Goal: Task Accomplishment & Management: Complete application form

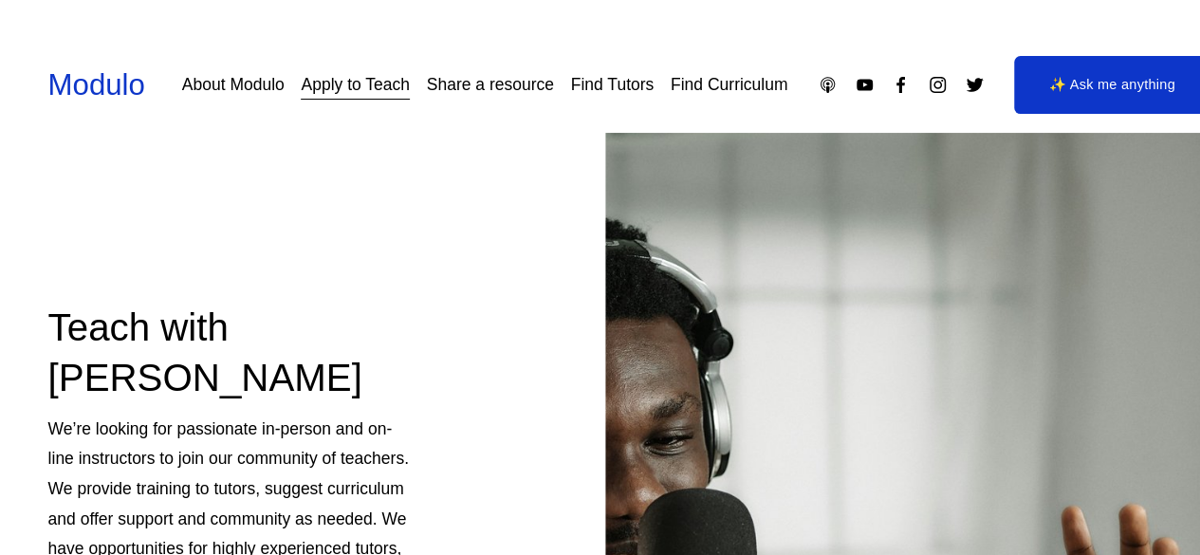
click at [639, 88] on link "Find Tutors" at bounding box center [612, 84] width 83 height 33
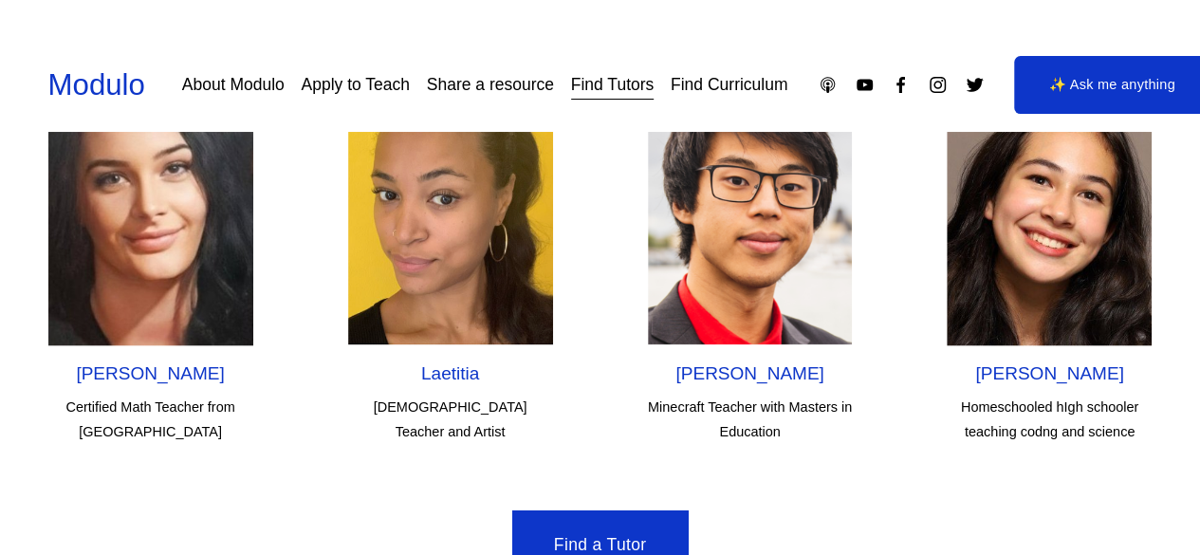
scroll to position [5482, 0]
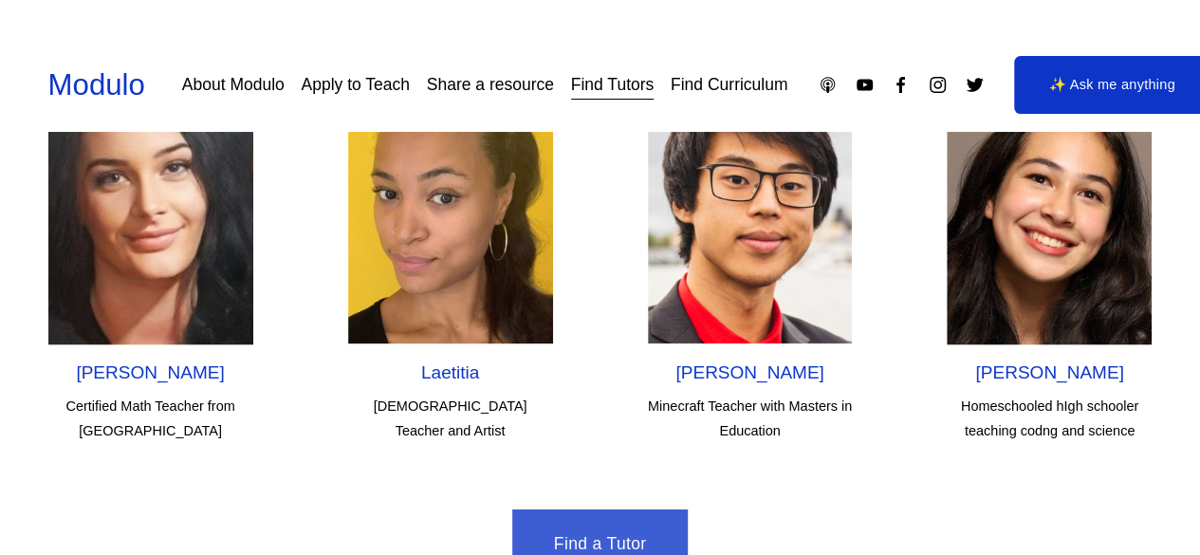
click at [626, 509] on link "Find a Tutor" at bounding box center [599, 544] width 175 height 70
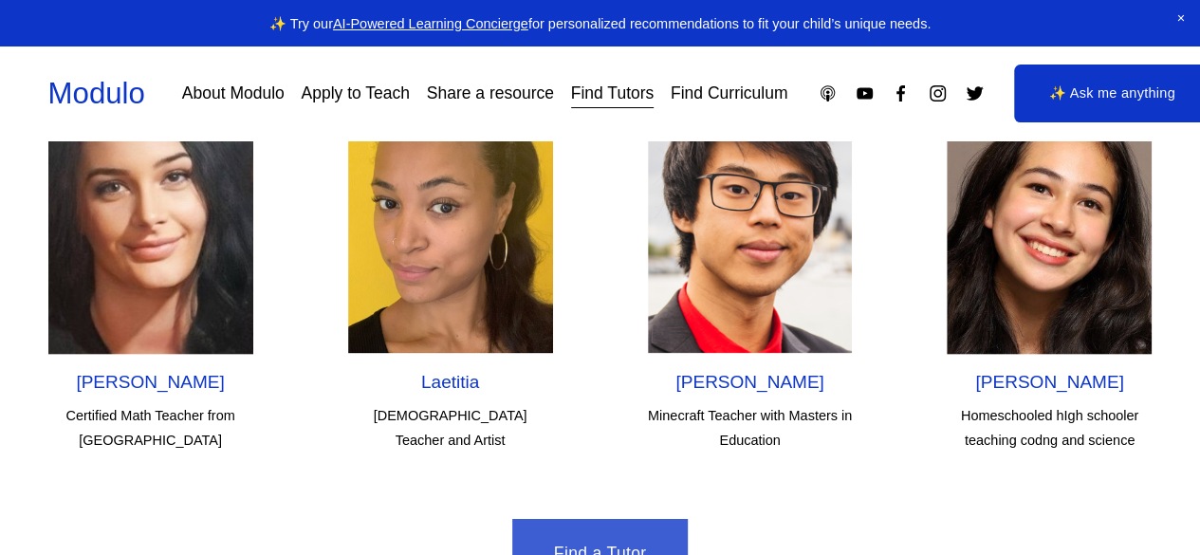
select select "**"
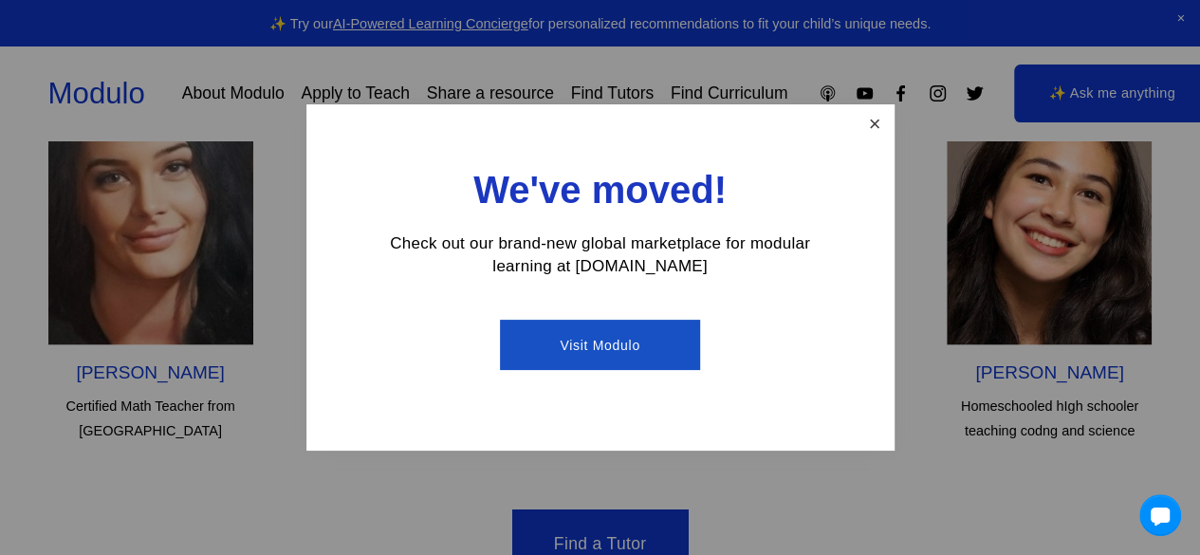
scroll to position [5442, 0]
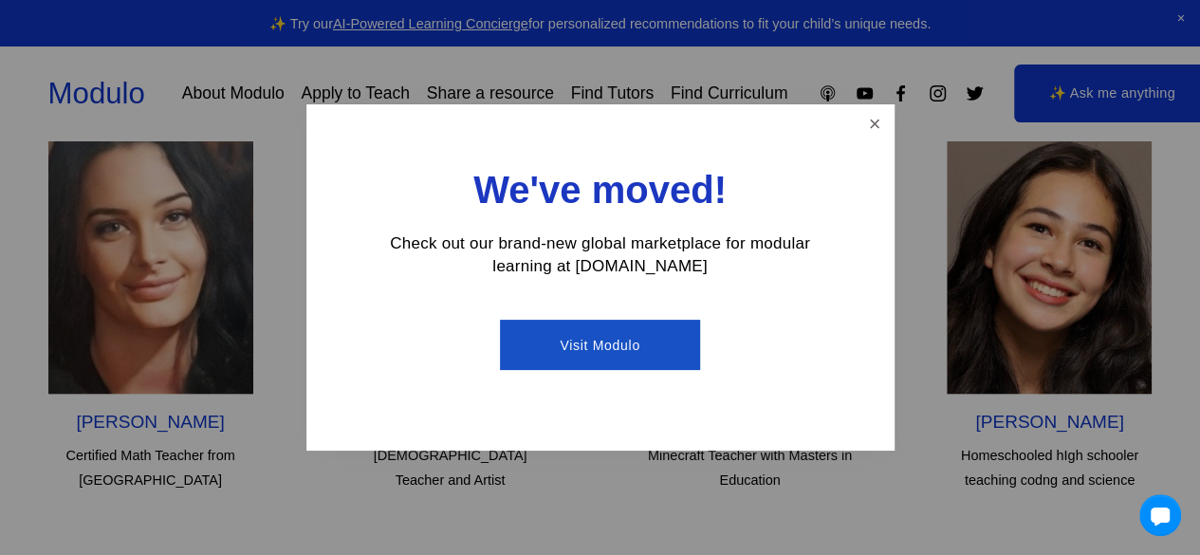
click at [640, 346] on link "Visit Modulo" at bounding box center [600, 345] width 200 height 50
click at [878, 127] on link "Close" at bounding box center [874, 123] width 33 height 33
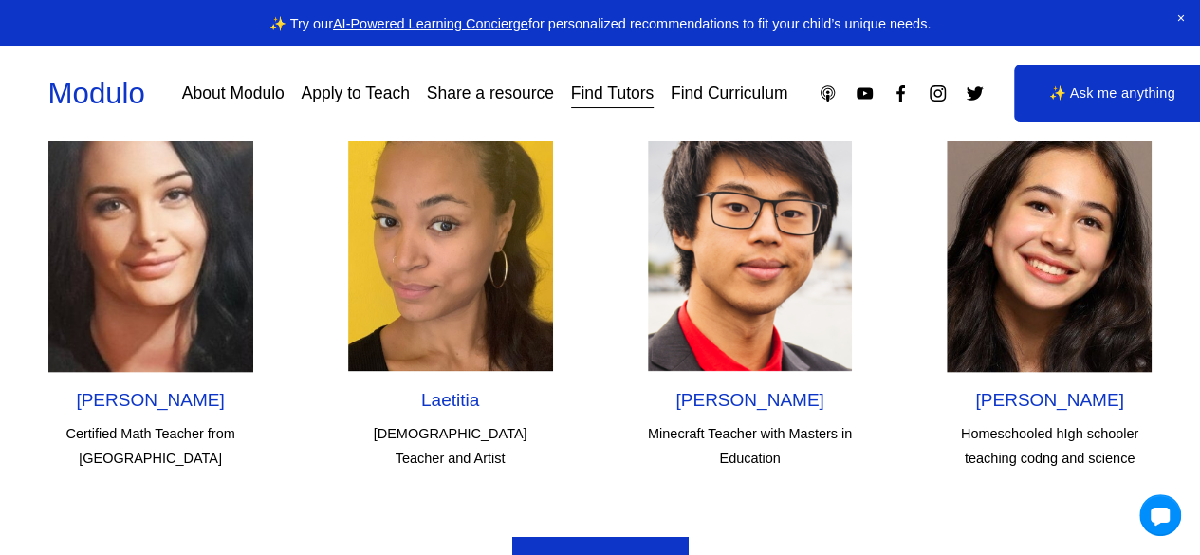
click at [114, 94] on link "Modulo" at bounding box center [96, 93] width 97 height 33
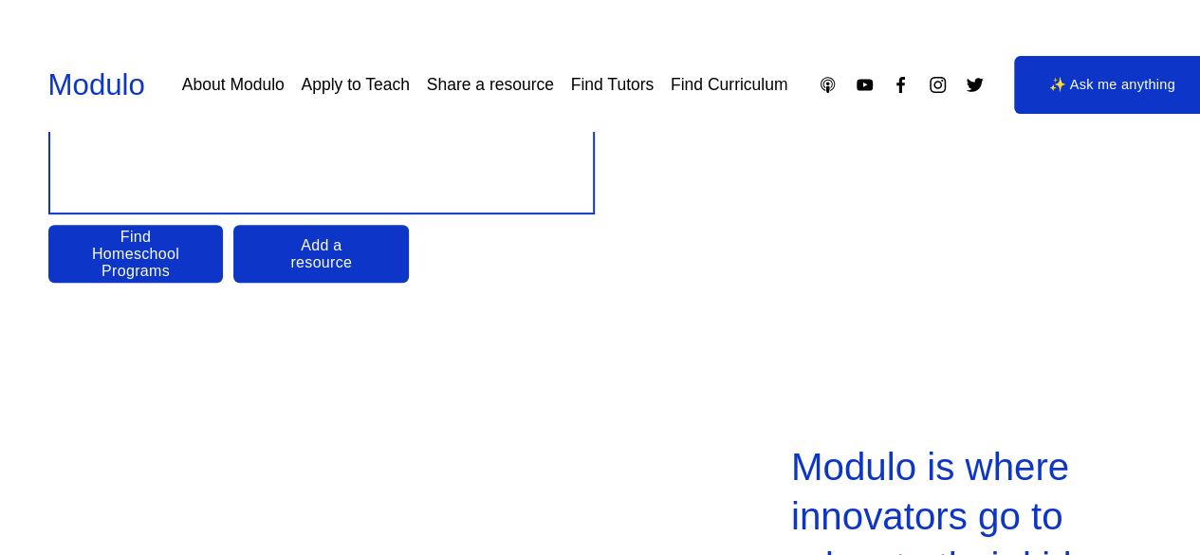
scroll to position [270, 0]
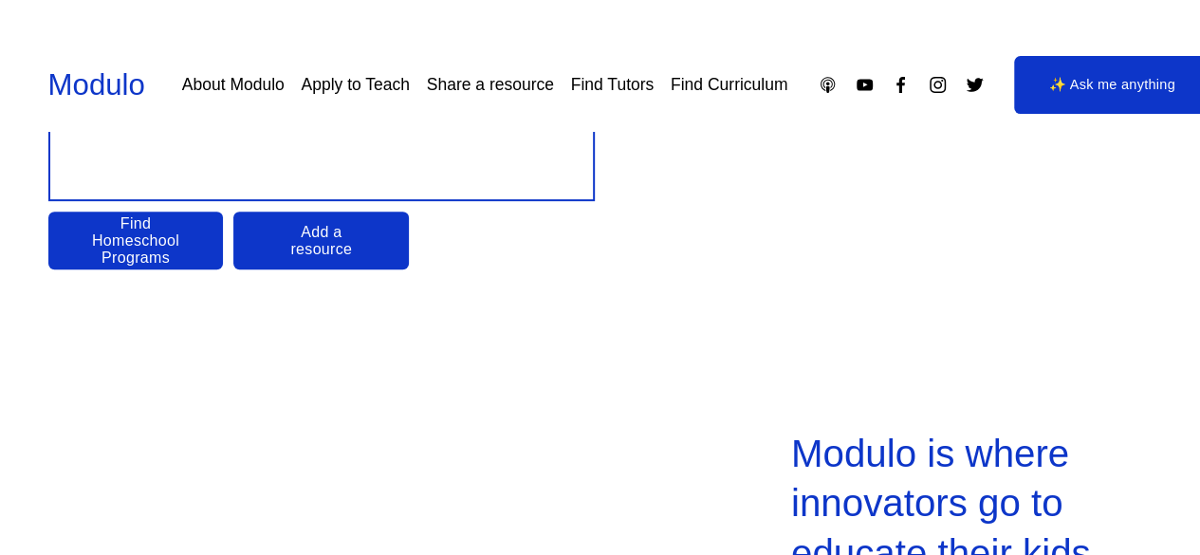
click at [290, 234] on link "Add a resource" at bounding box center [320, 241] width 175 height 58
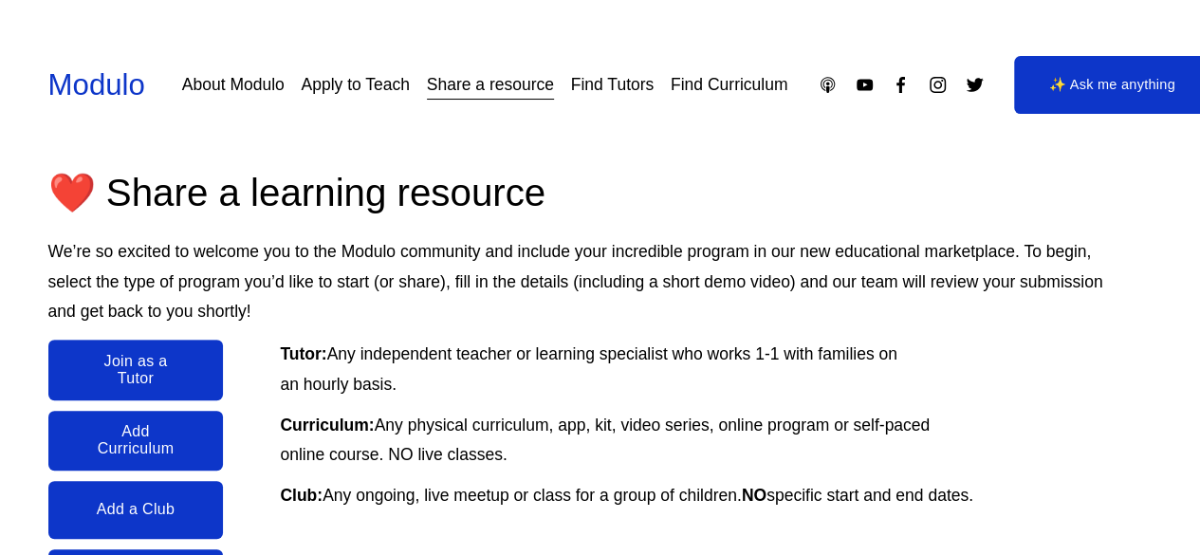
scroll to position [161, 0]
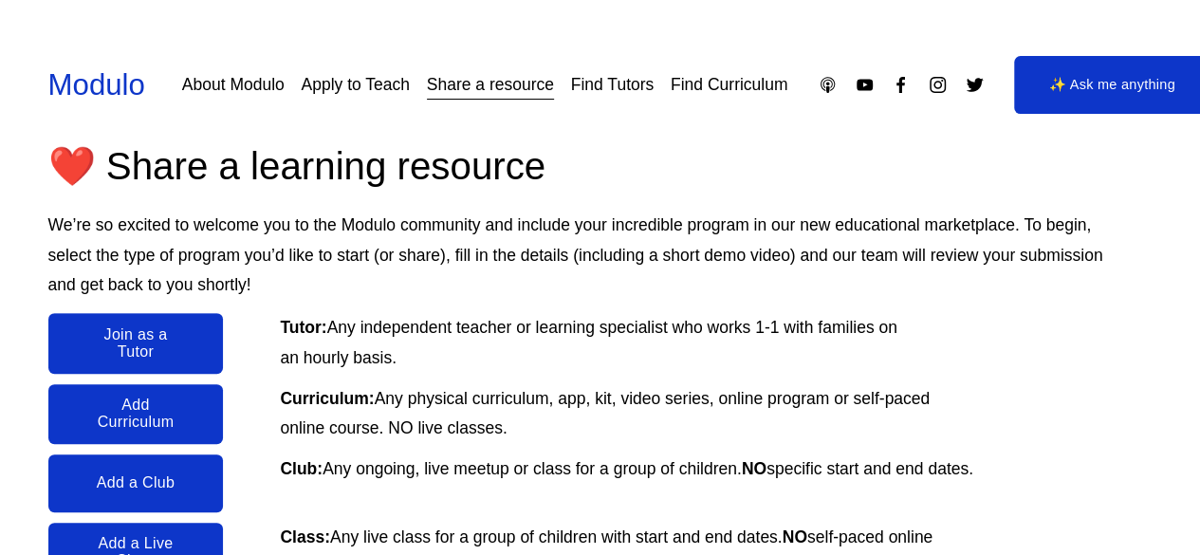
click at [147, 342] on link "Join as a Tutor" at bounding box center [135, 343] width 175 height 60
